Goal: Check status: Check status

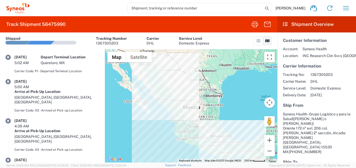
scroll to position [68, 0]
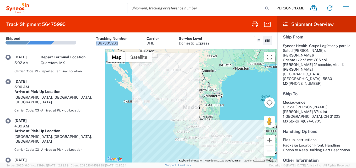
drag, startPoint x: 117, startPoint y: 44, endPoint x: 94, endPoint y: 42, distance: 22.9
click at [94, 42] on article "Shipped Tracking Number 1367305203 Carrier DHL Service Level Domestic Express" at bounding box center [106, 40] width 203 height 17
copy div "1367305203"
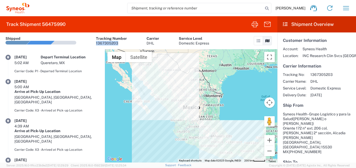
scroll to position [26, 0]
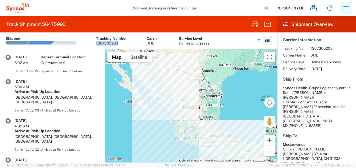
click at [344, 7] on icon "button" at bounding box center [345, 8] width 8 height 8
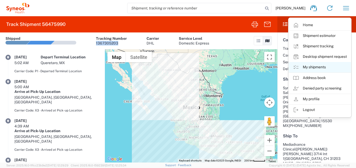
click at [309, 66] on link "My shipments" at bounding box center [319, 67] width 62 height 10
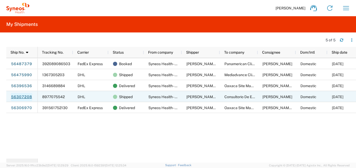
click at [19, 96] on link "56307208" at bounding box center [21, 97] width 21 height 8
